Goal: Check status: Check status

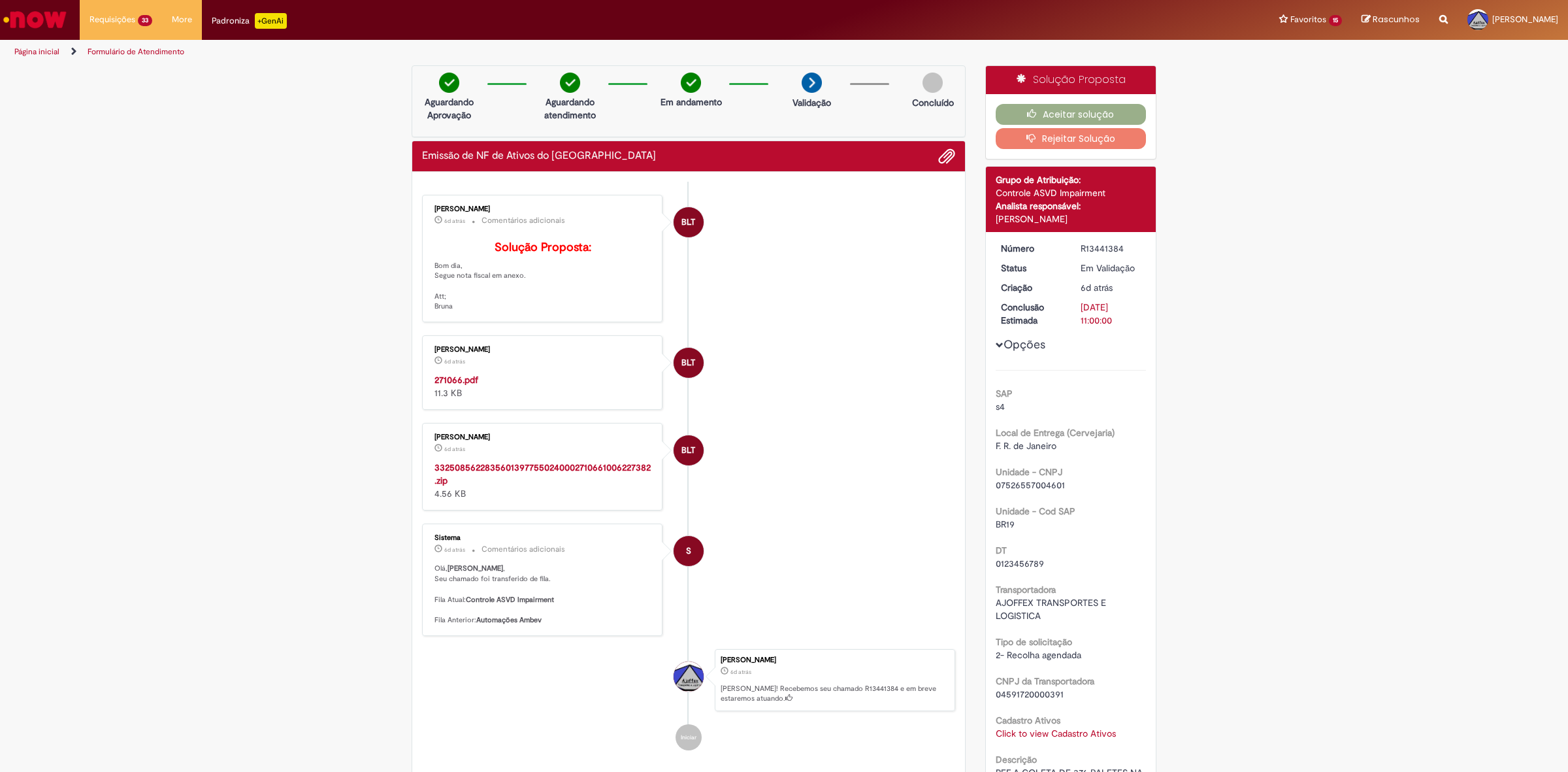
click at [0, 0] on link "Exibir Todas as Solicitações" at bounding box center [0, 0] width 0 height 0
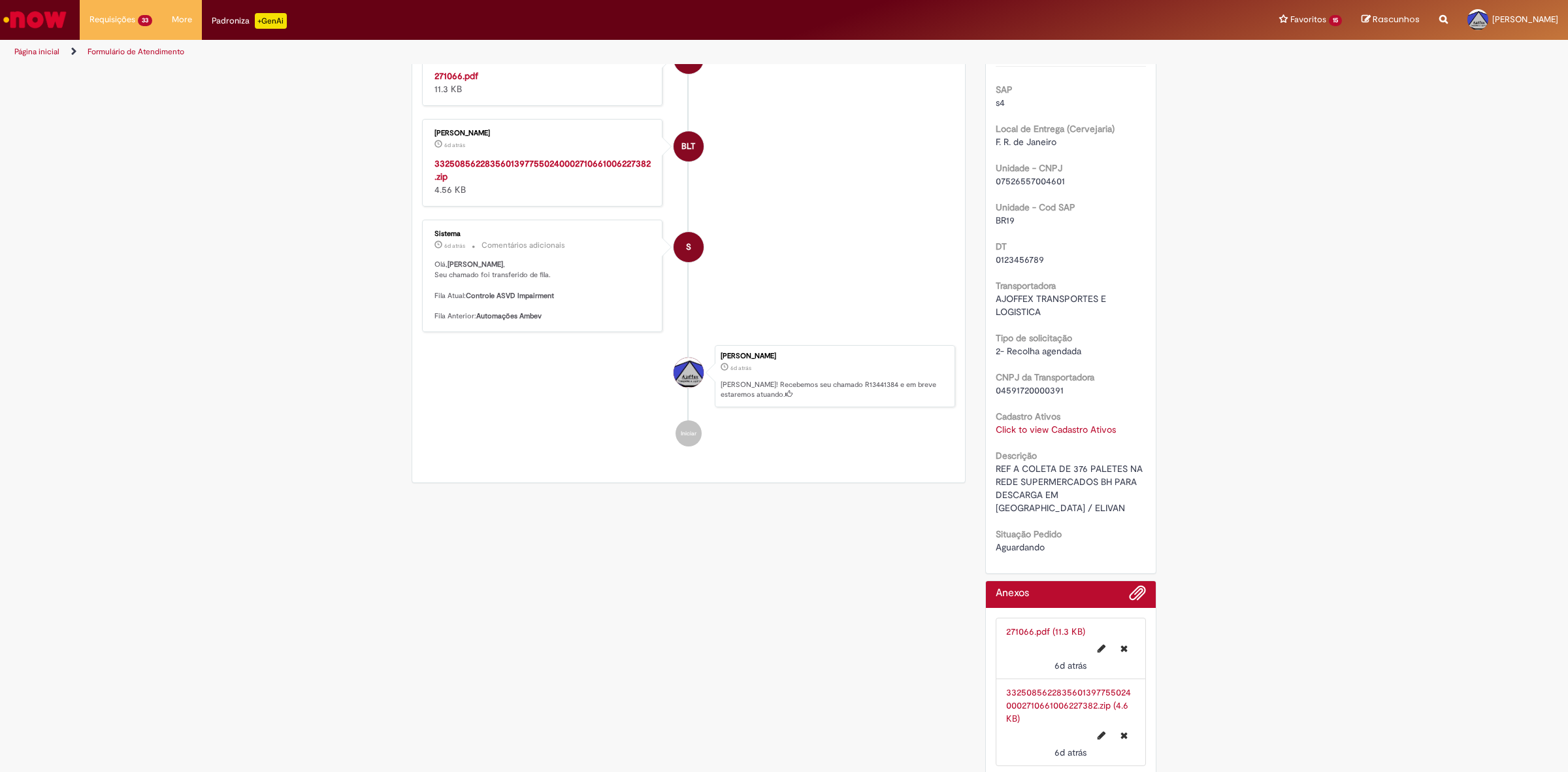
click at [0, 0] on link "Exibir Todas as Solicitações" at bounding box center [0, 0] width 0 height 0
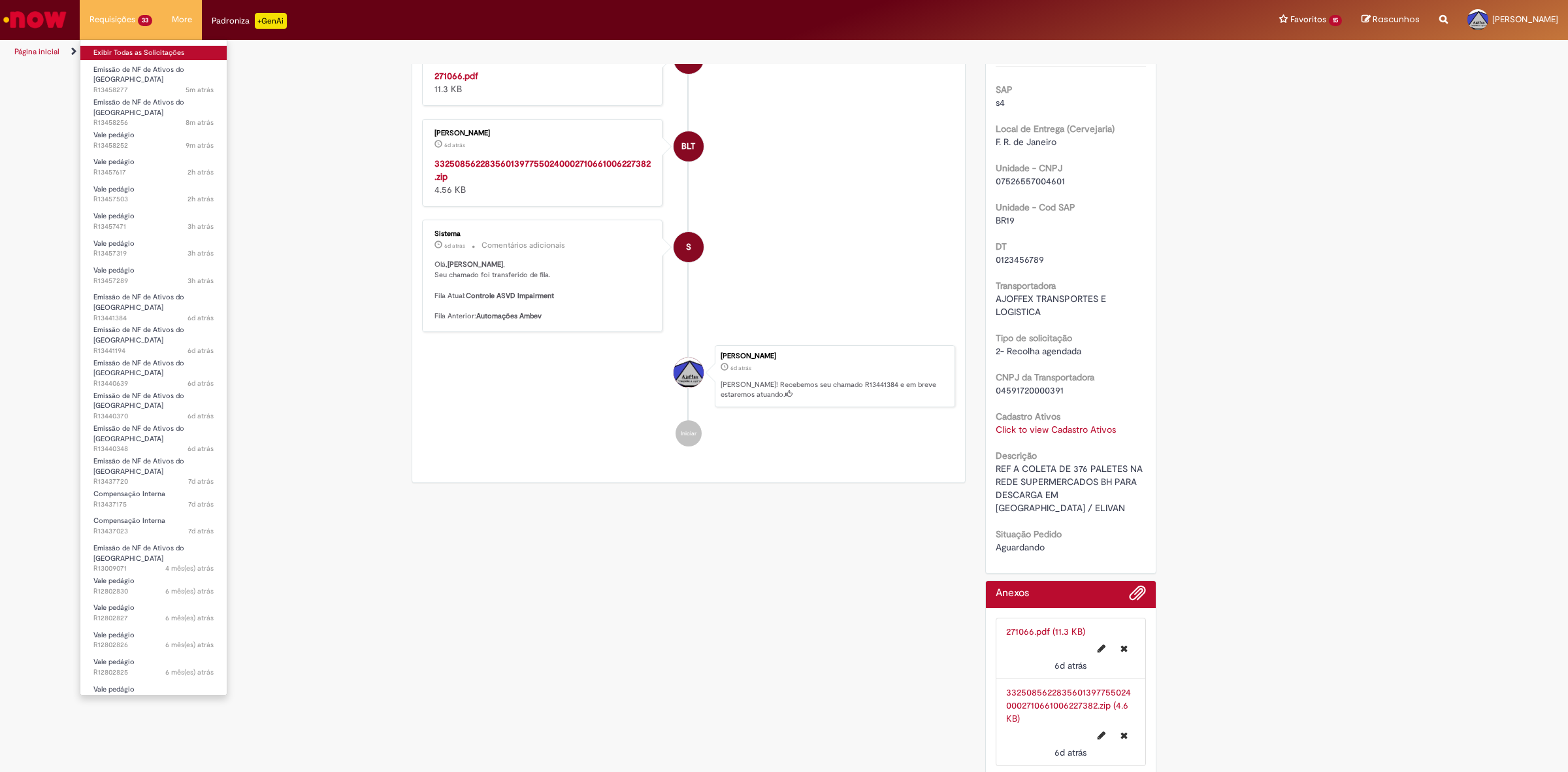
click at [148, 51] on link "Exibir Todas as Solicitações" at bounding box center [153, 53] width 146 height 14
click at [147, 51] on link "Exibir Todas as Solicitações" at bounding box center [153, 53] width 146 height 14
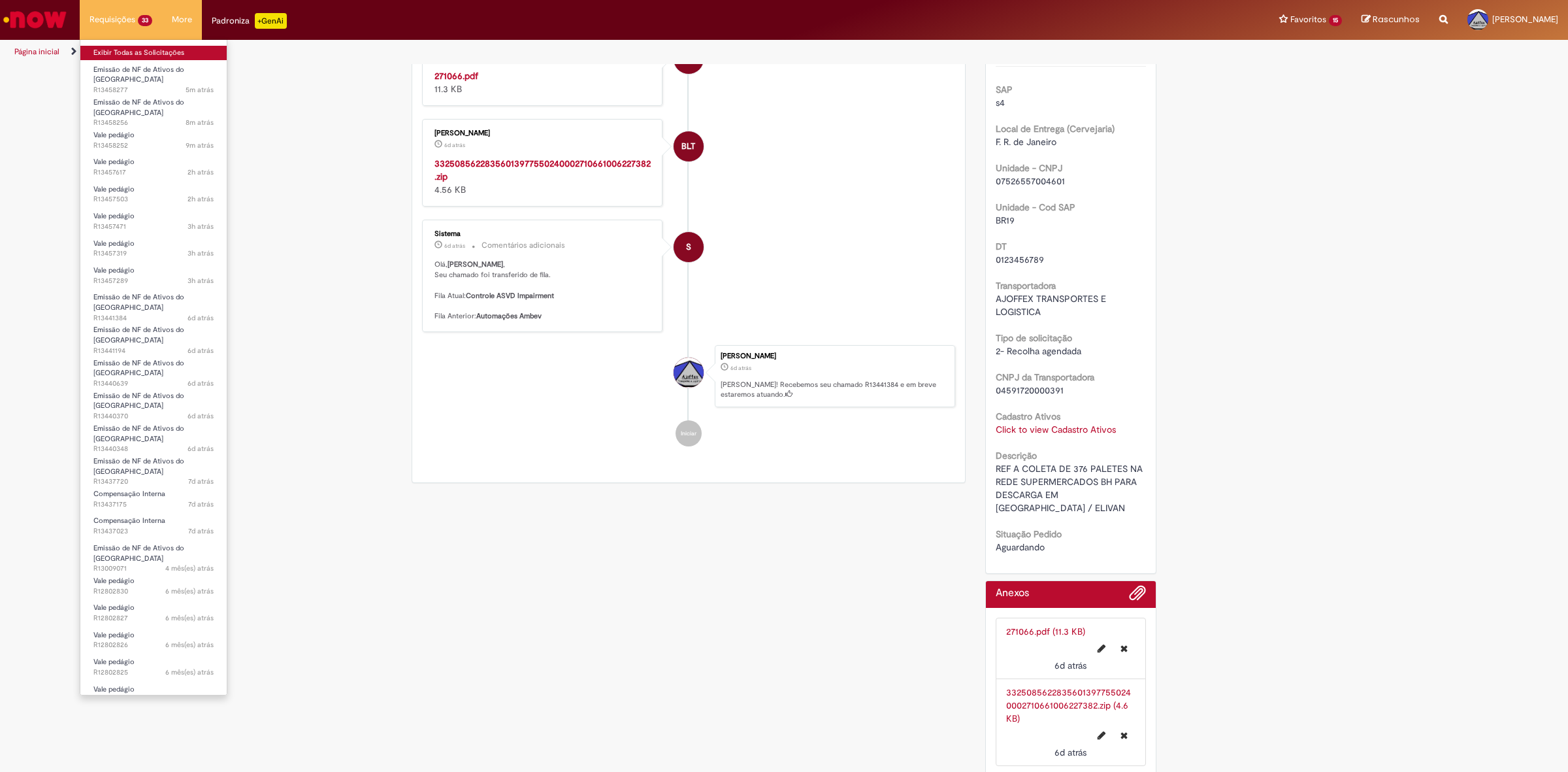
click at [147, 51] on link "Exibir Todas as Solicitações" at bounding box center [153, 53] width 146 height 14
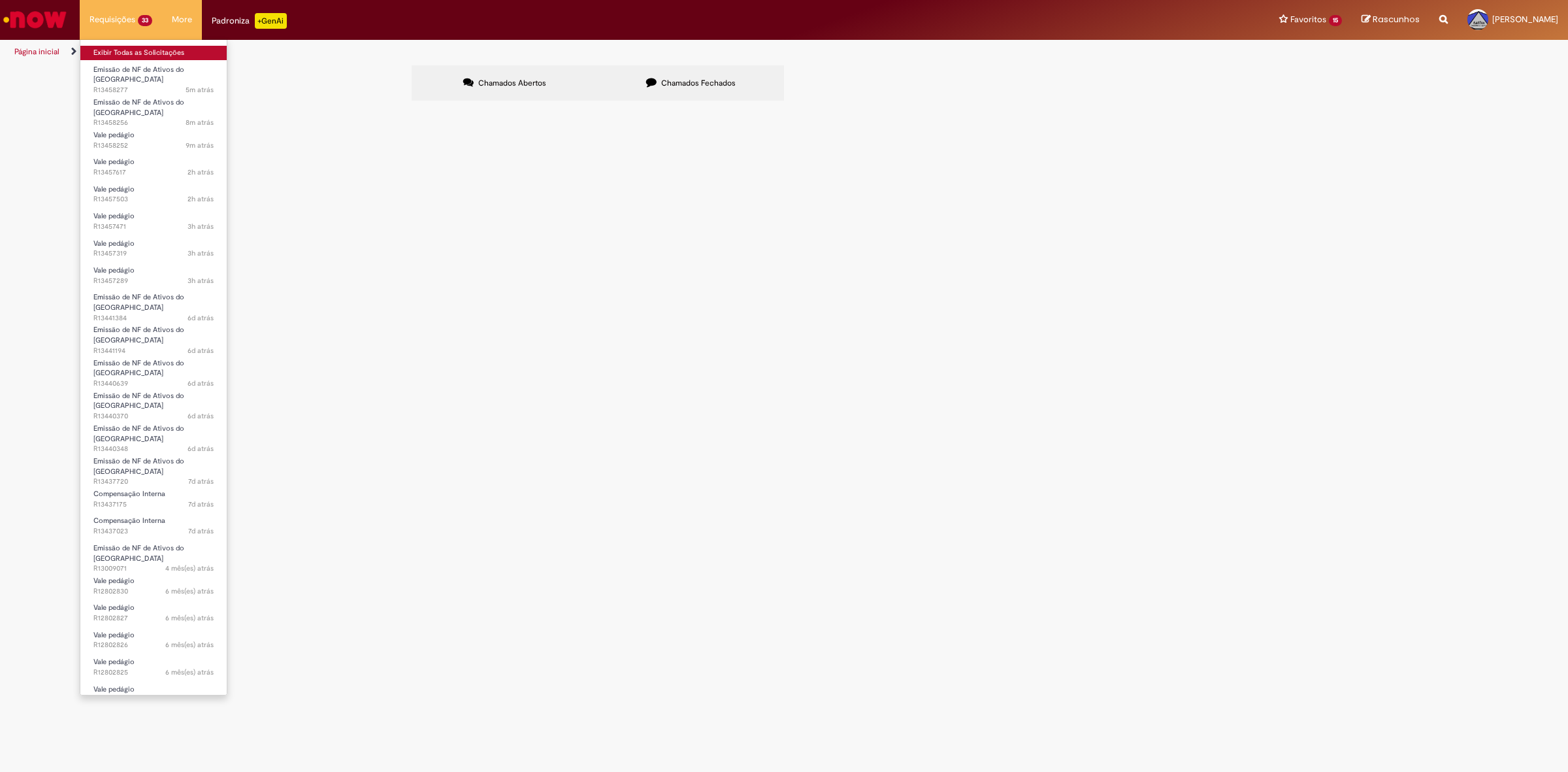
click at [147, 51] on link "Exibir Todas as Solicitações" at bounding box center [153, 53] width 146 height 14
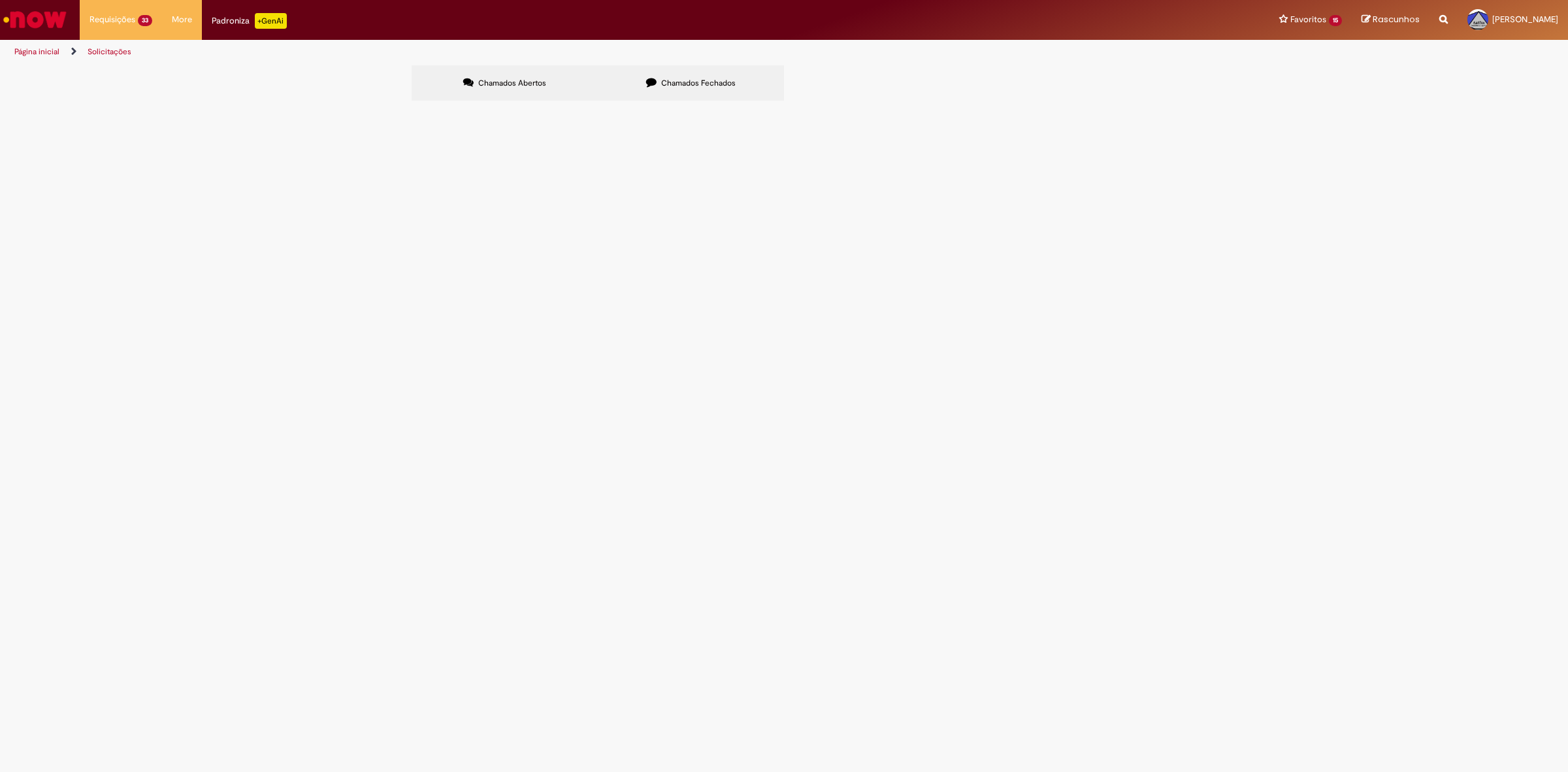
click at [665, 85] on span "Chamados Fechados" at bounding box center [698, 83] width 74 height 10
click at [0, 0] on button at bounding box center [0, 0] width 0 height 0
click at [0, 0] on input "Pesquisar" at bounding box center [0, 0] width 0 height 0
type input "**********"
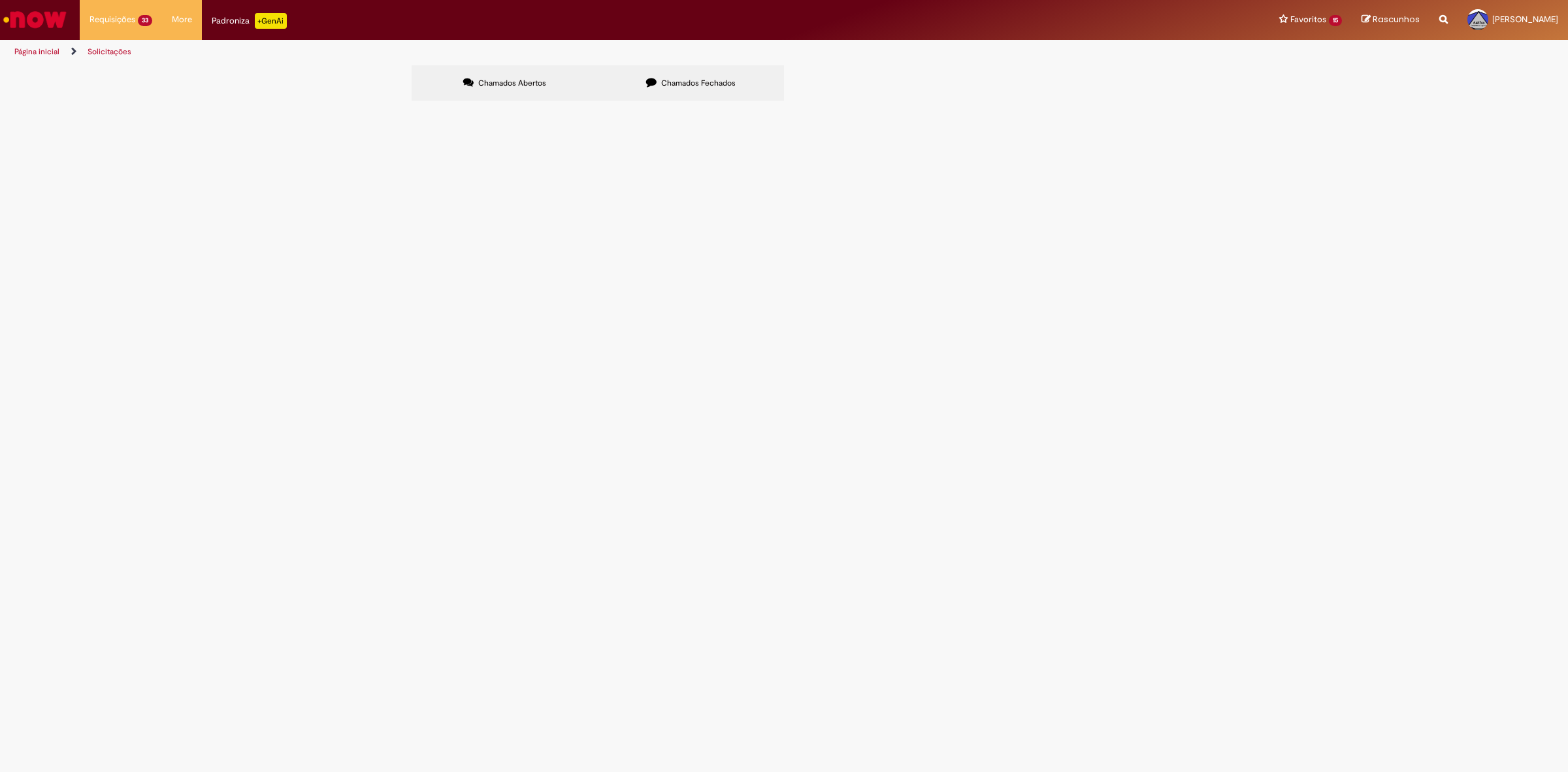
click at [0, 0] on span "Pesquisar" at bounding box center [0, 0] width 0 height 0
click at [0, 0] on span "R12660695" at bounding box center [0, 0] width 0 height 0
